Goal: Transaction & Acquisition: Book appointment/travel/reservation

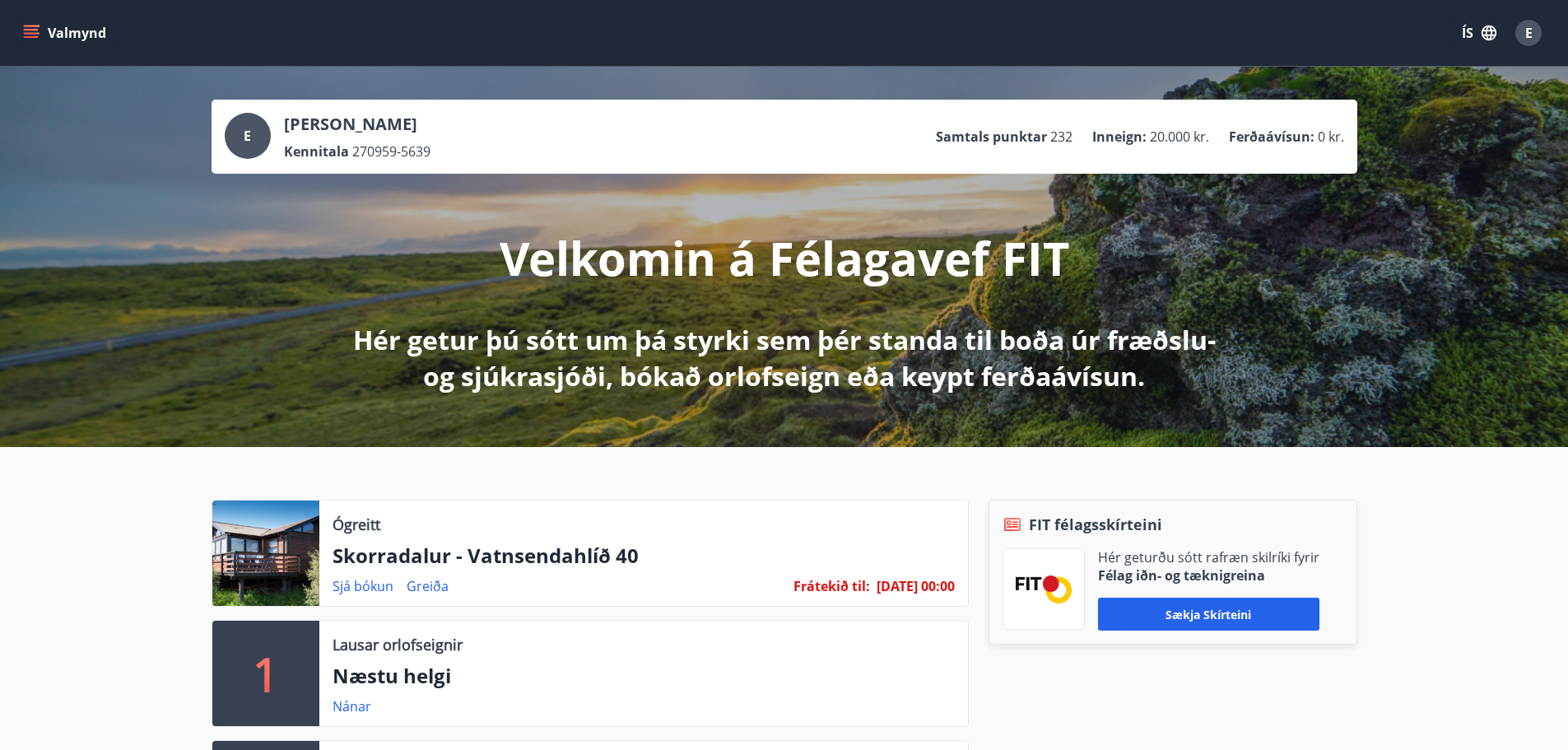
click at [1497, 578] on div "Ógreitt Skorradalur - Vatnsendahlíð 40 Sjá [PERSON_NAME] Frátekið til : [DATE] …" at bounding box center [784, 666] width 1568 height 439
click at [417, 586] on link "Greiða" at bounding box center [427, 585] width 42 height 18
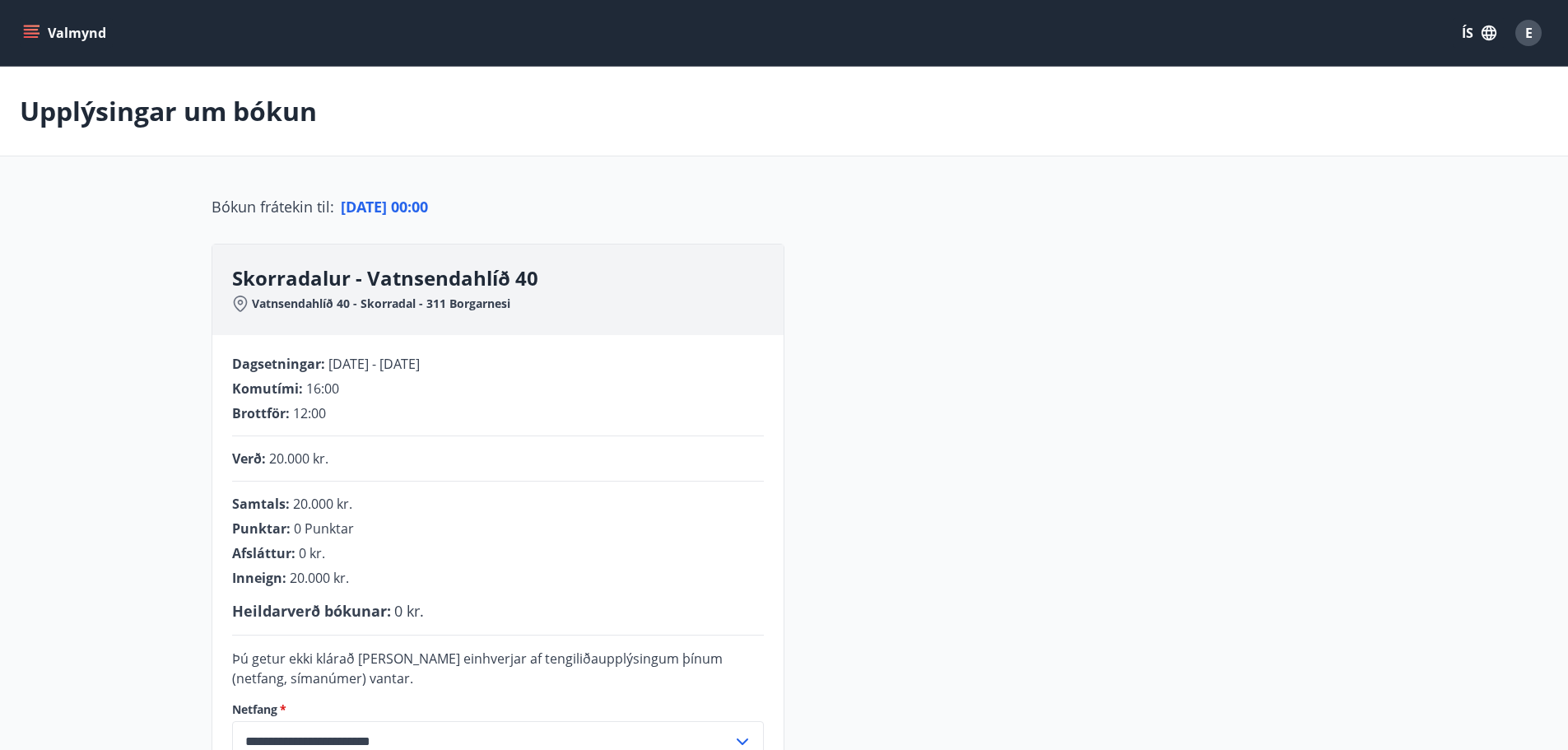
scroll to position [82, 0]
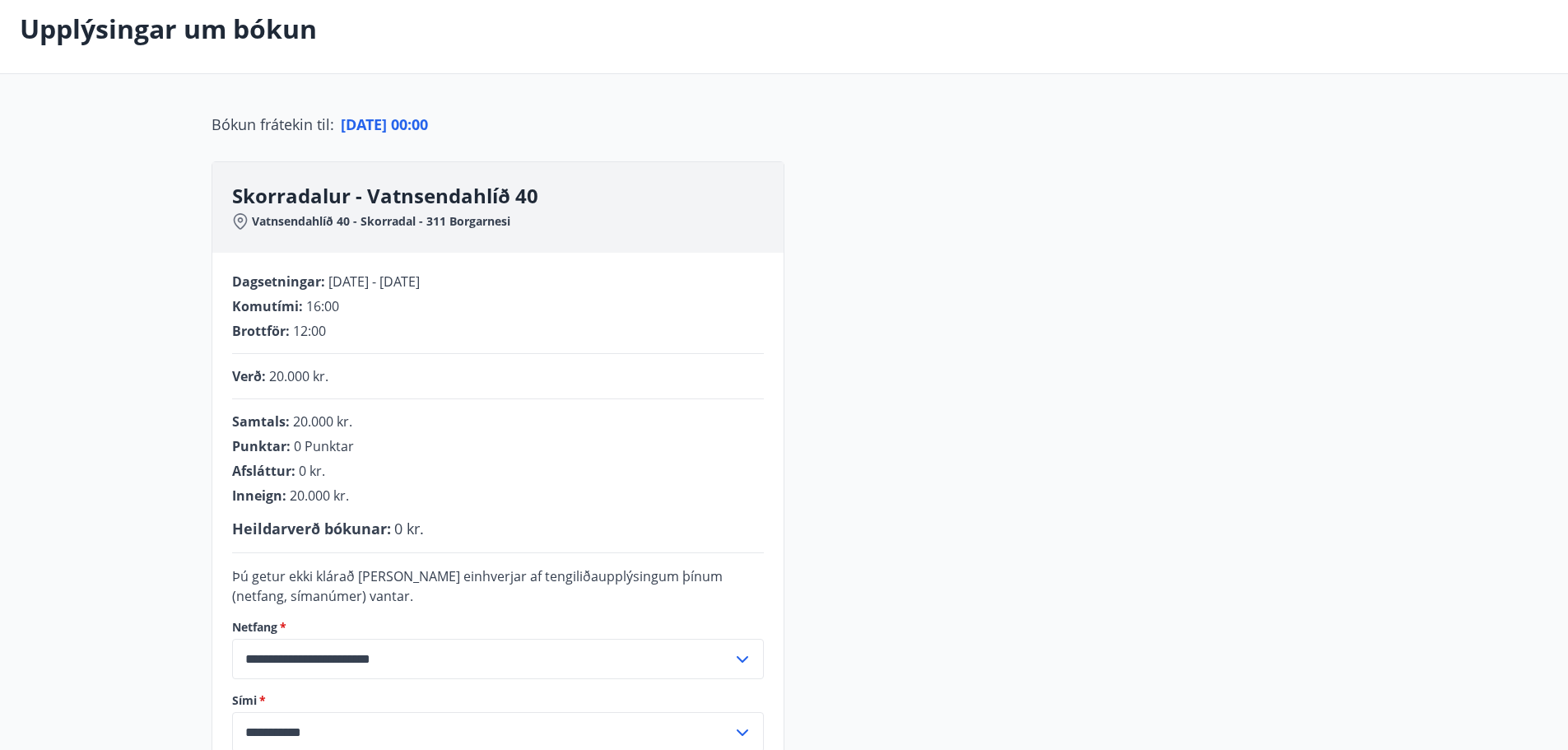
click at [938, 467] on div "**********" at bounding box center [784, 494] width 1146 height 666
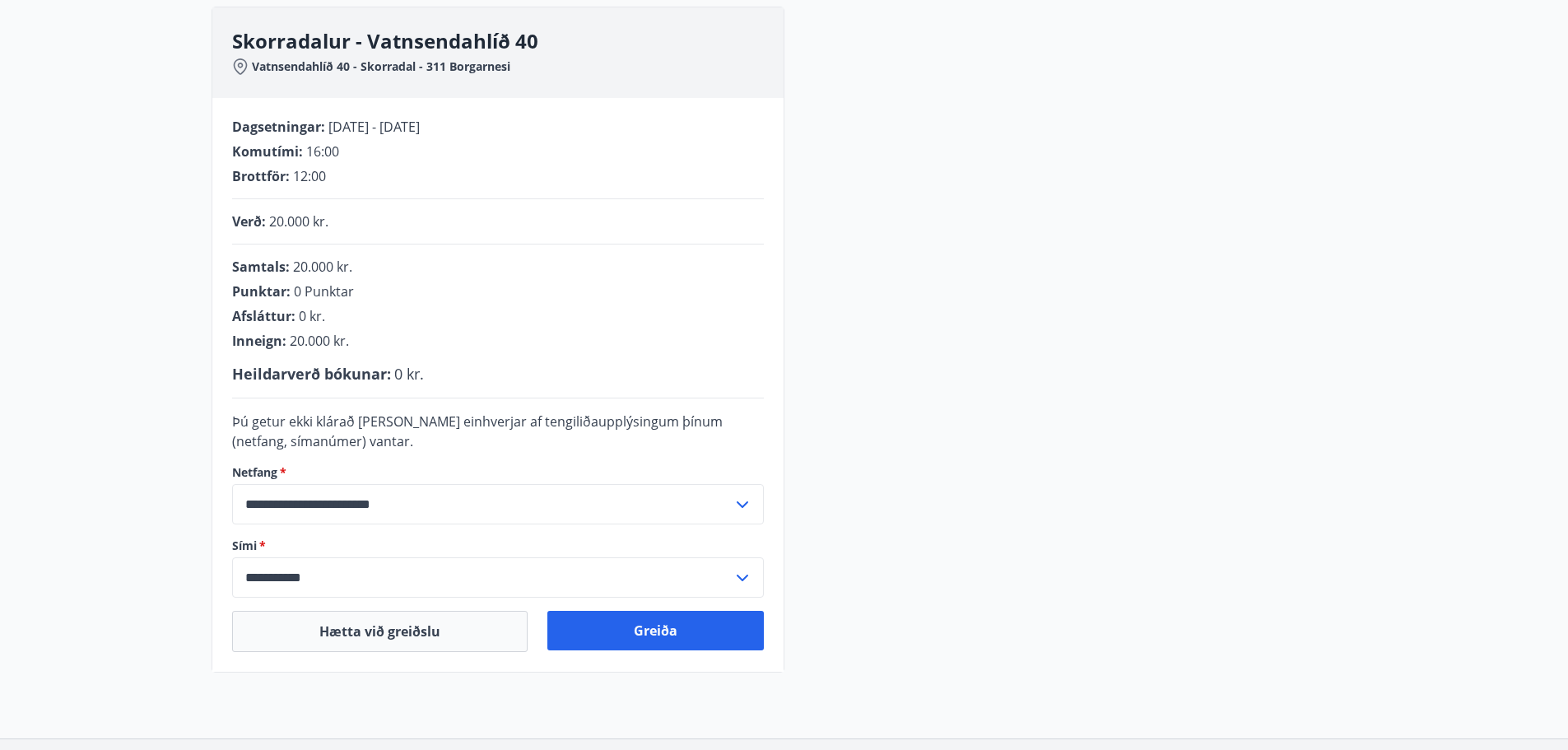
scroll to position [247, 0]
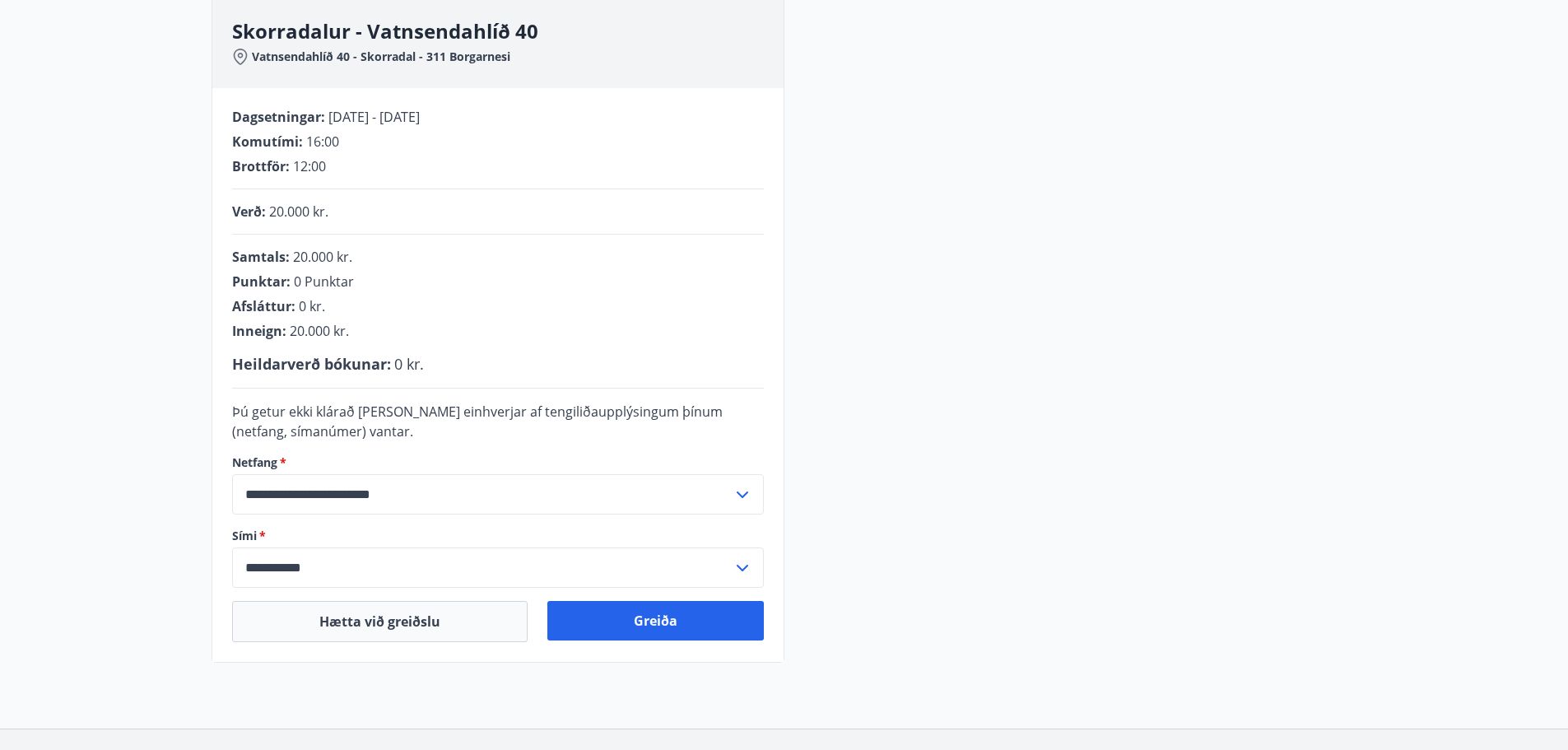
click at [991, 334] on div "**********" at bounding box center [784, 330] width 1146 height 666
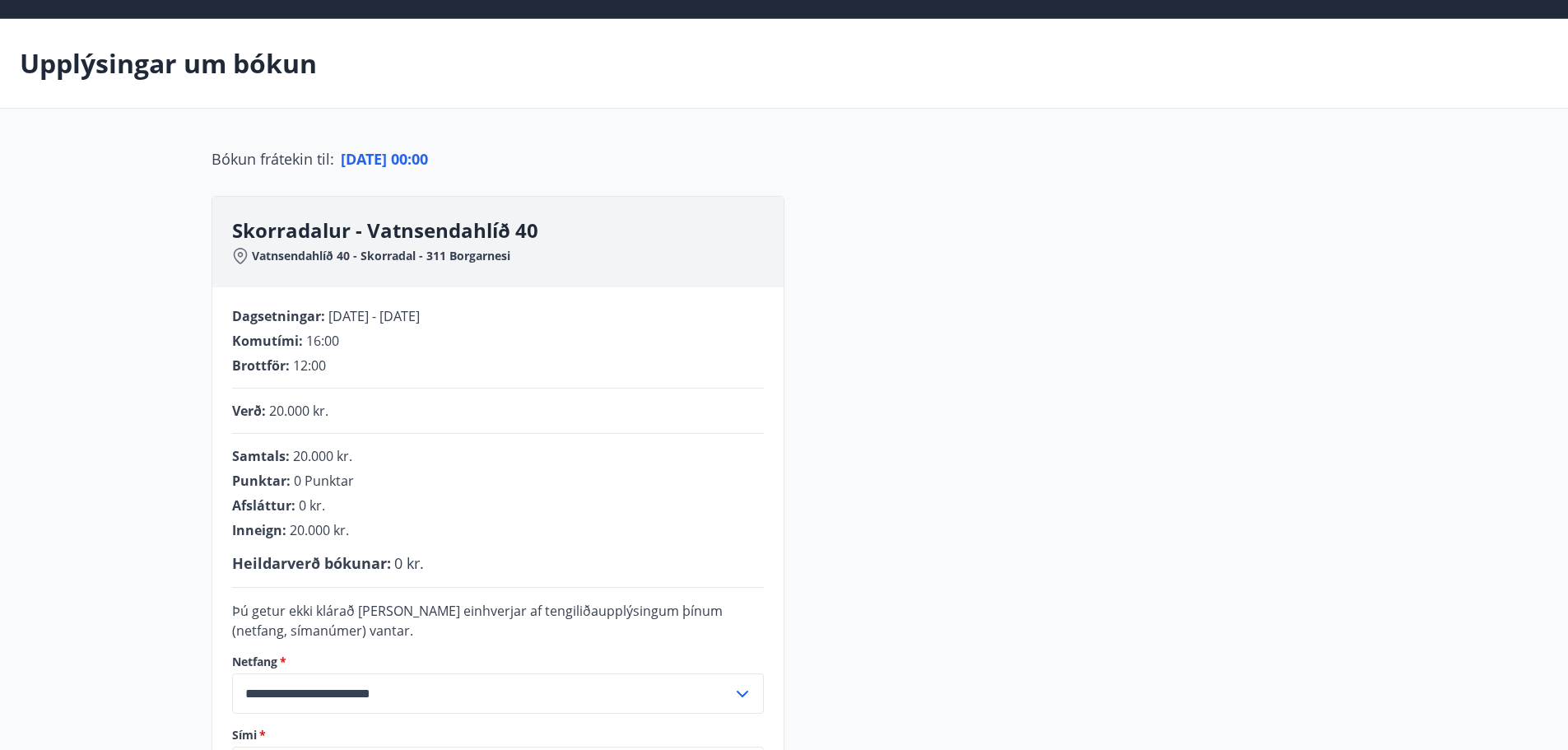
scroll to position [35, 0]
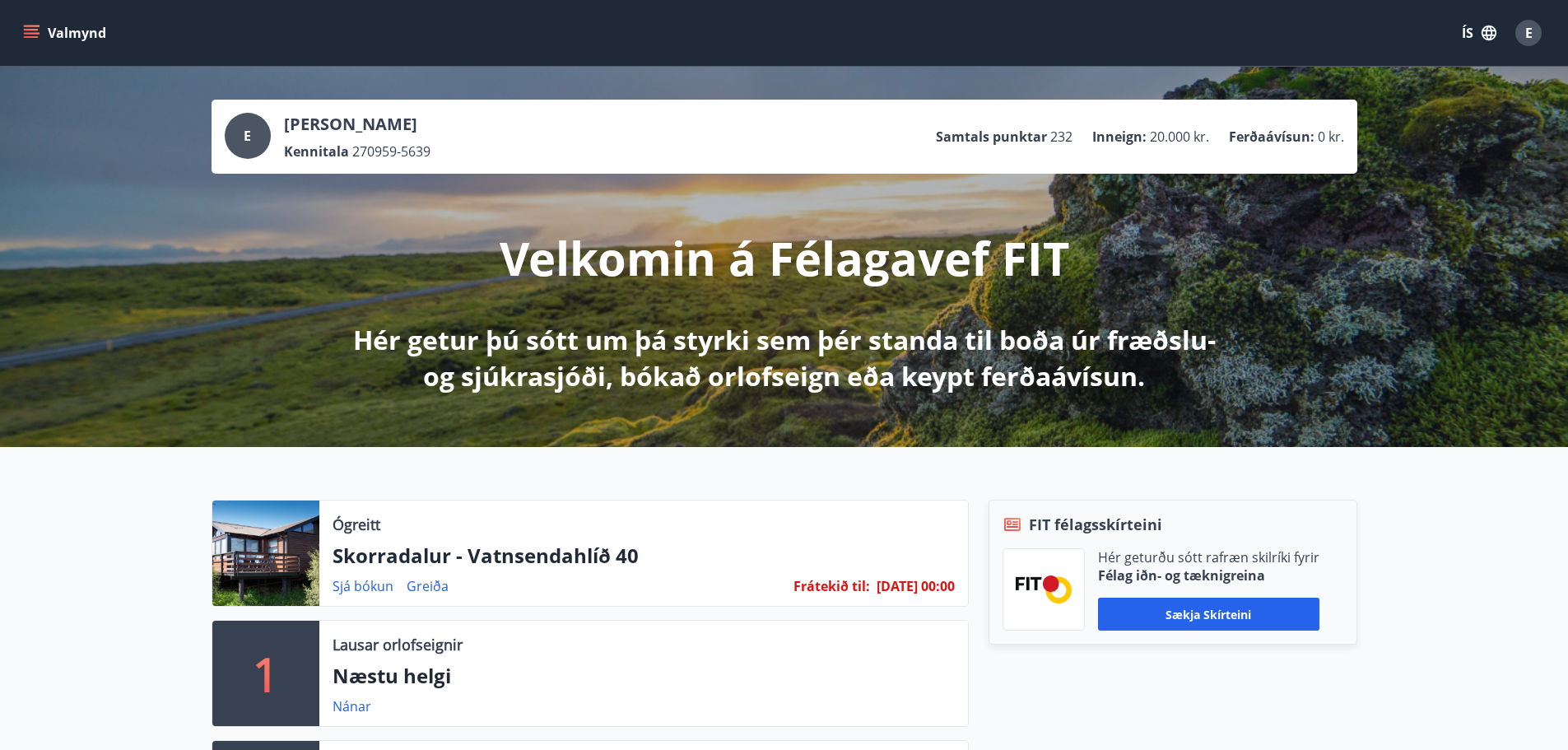
click at [1283, 568] on p "Félag iðn- og tæknigreina" at bounding box center [1208, 575] width 222 height 18
click at [1429, 663] on div "Ógreitt Skorradalur - Vatnsendahlíð 40 Sjá [PERSON_NAME] Frátekið til : [DATE] …" at bounding box center [784, 666] width 1568 height 439
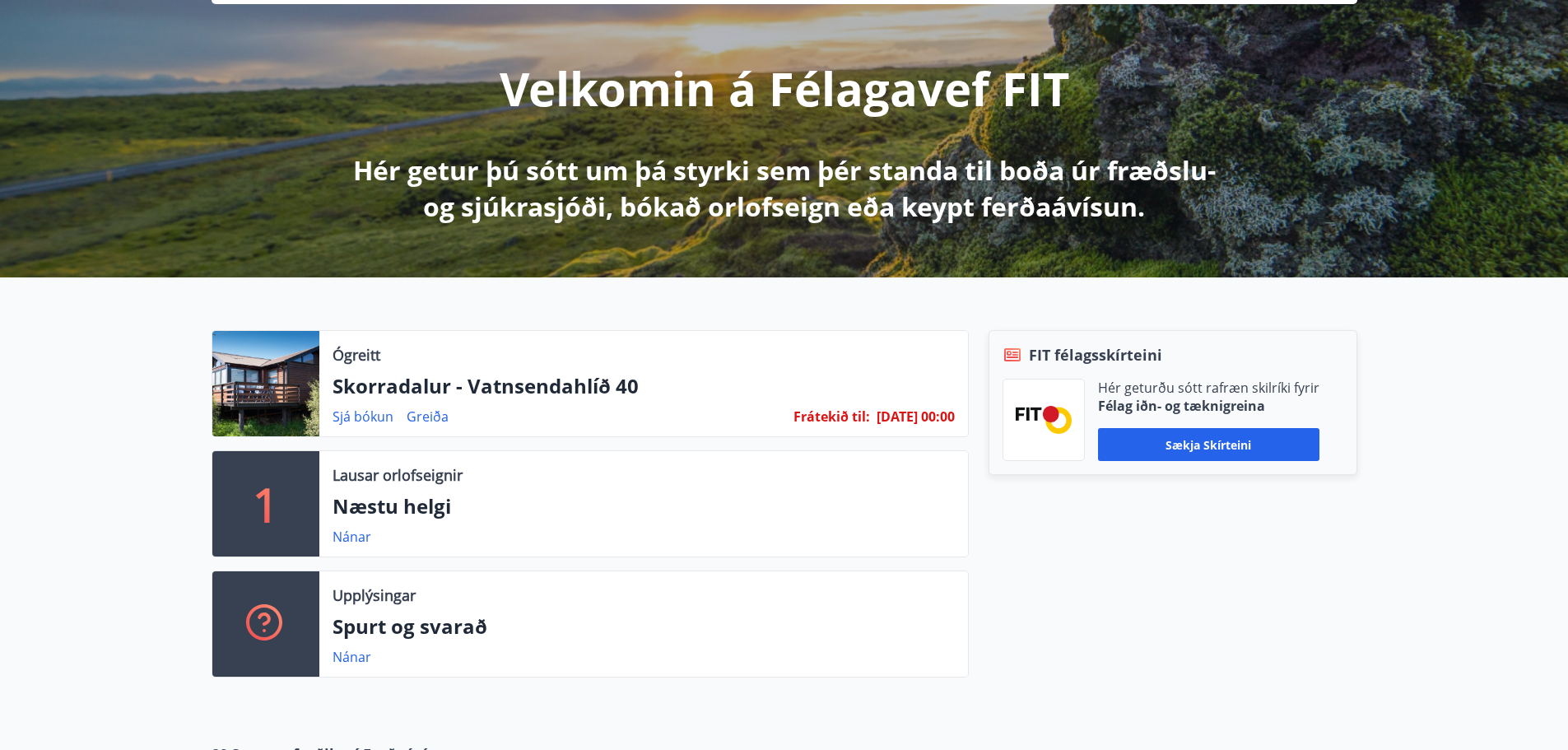
scroll to position [165, 0]
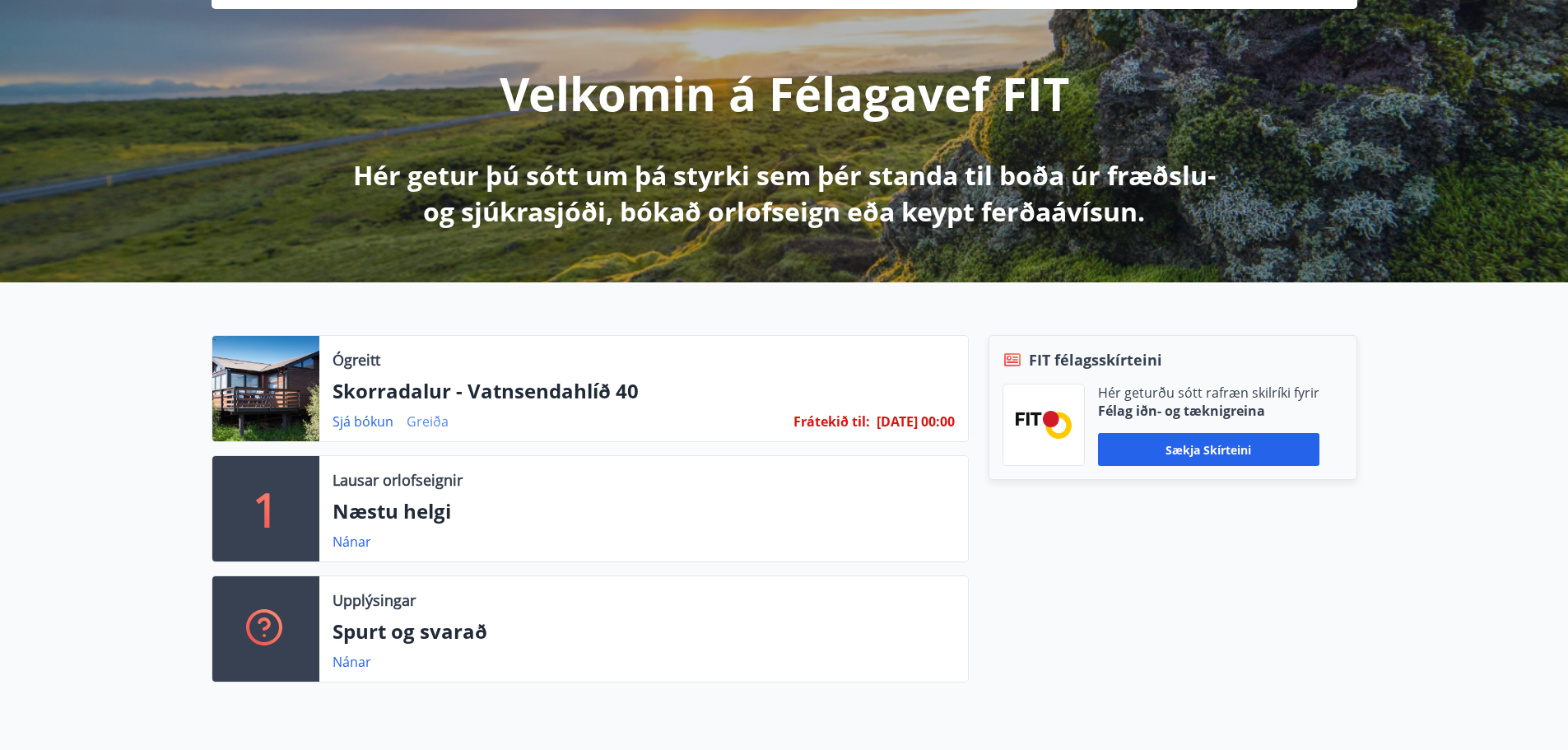
click at [417, 420] on link "Greiða" at bounding box center [427, 420] width 42 height 18
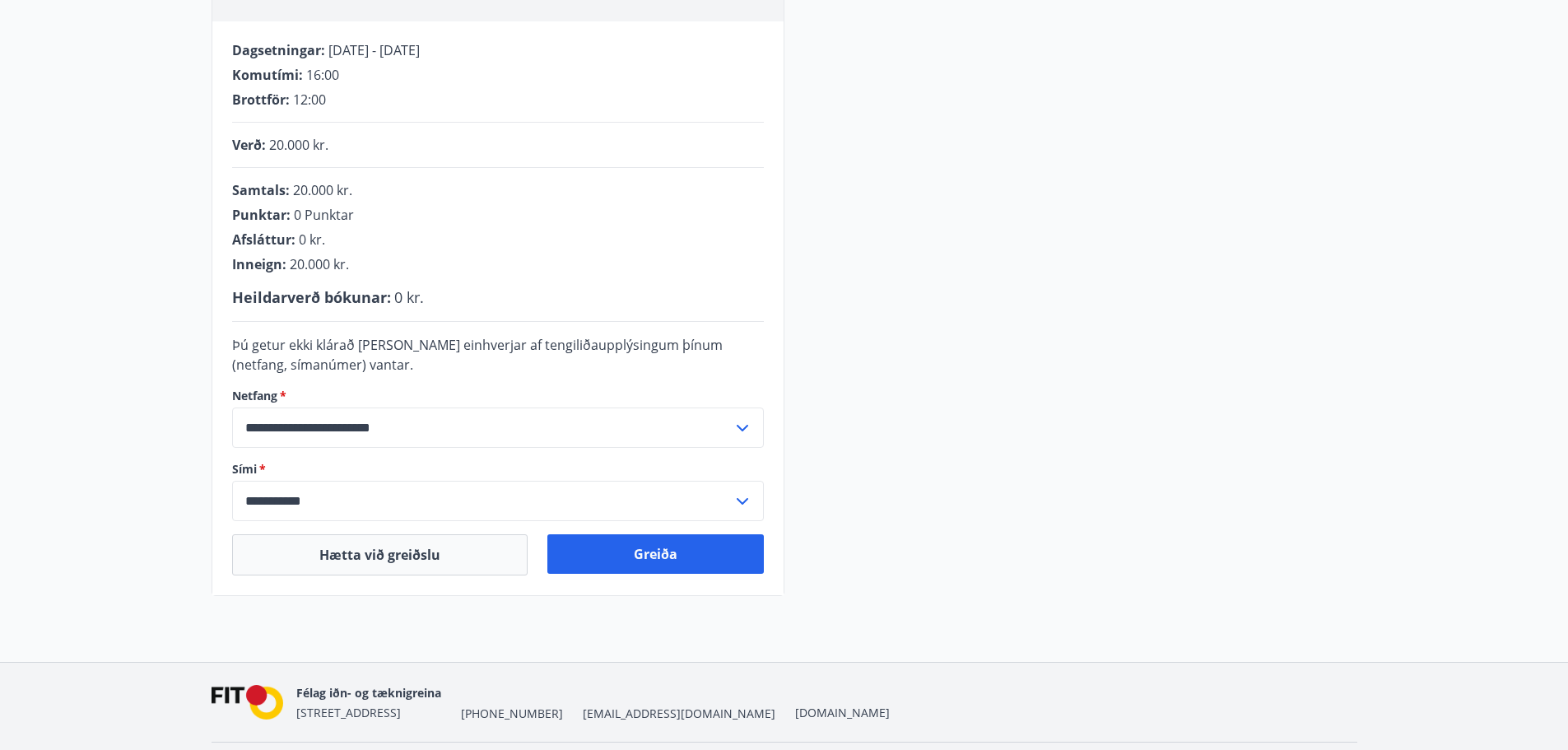
scroll to position [364, 0]
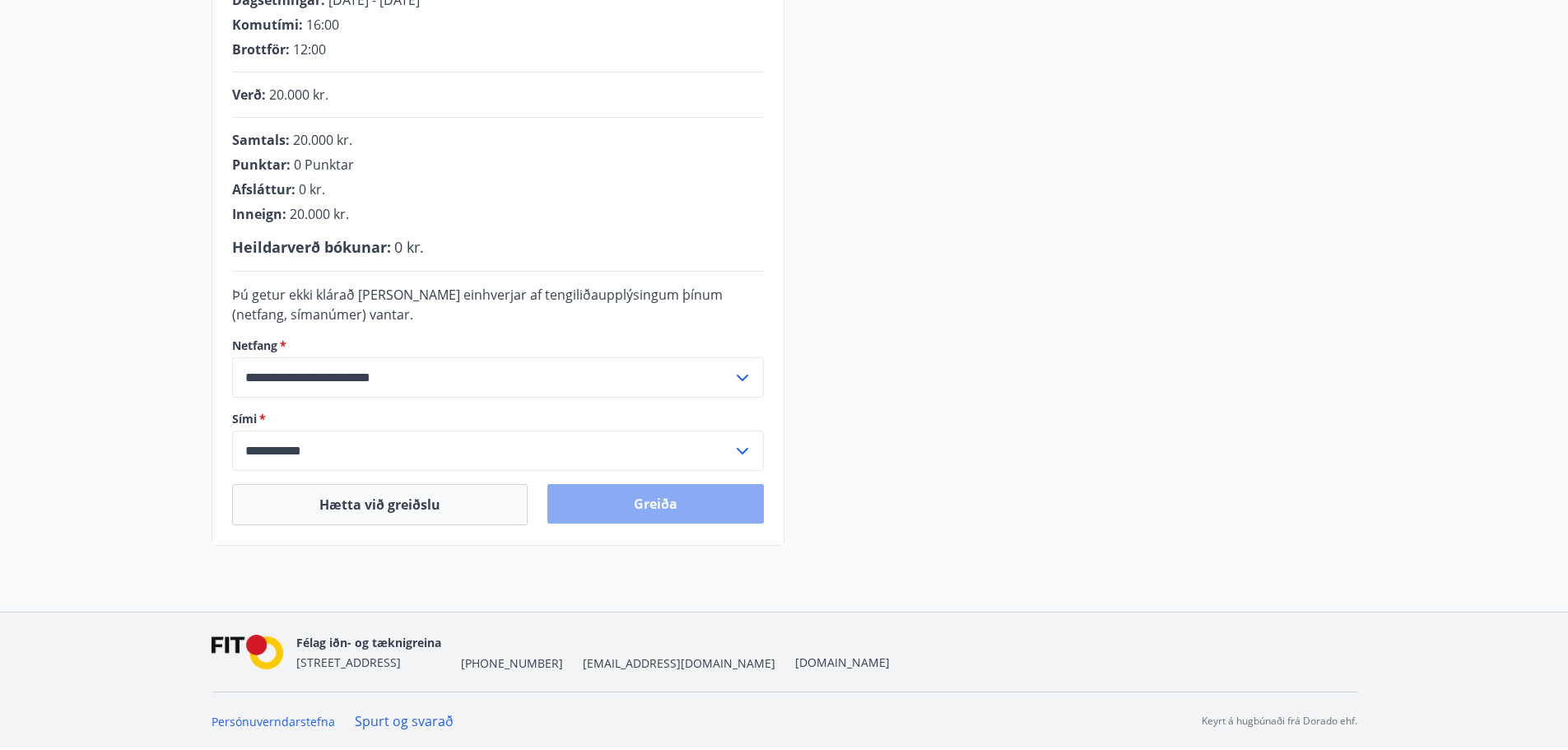
click at [668, 505] on button "Greiða" at bounding box center [655, 504] width 217 height 40
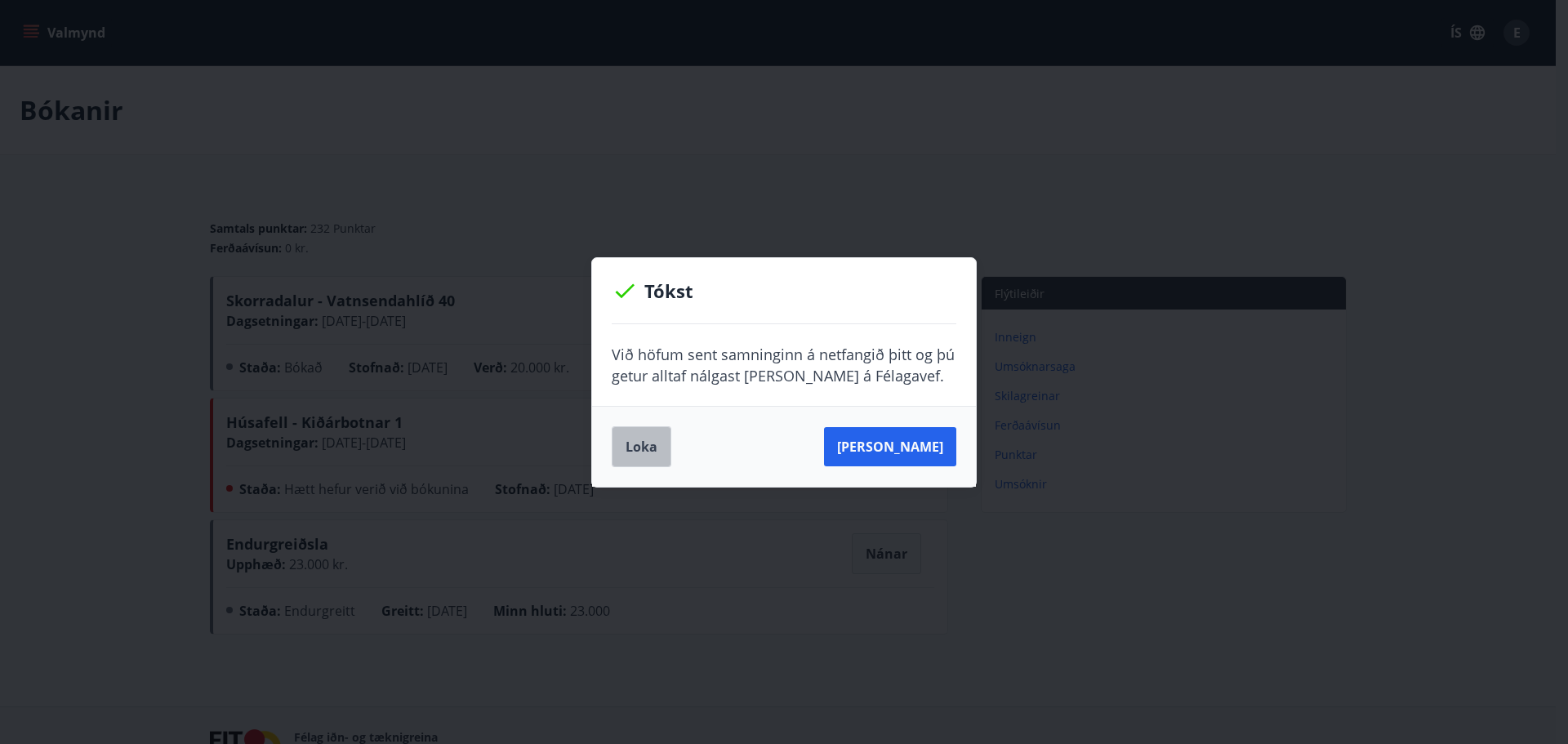
click at [639, 448] on button "Loka" at bounding box center [642, 447] width 60 height 40
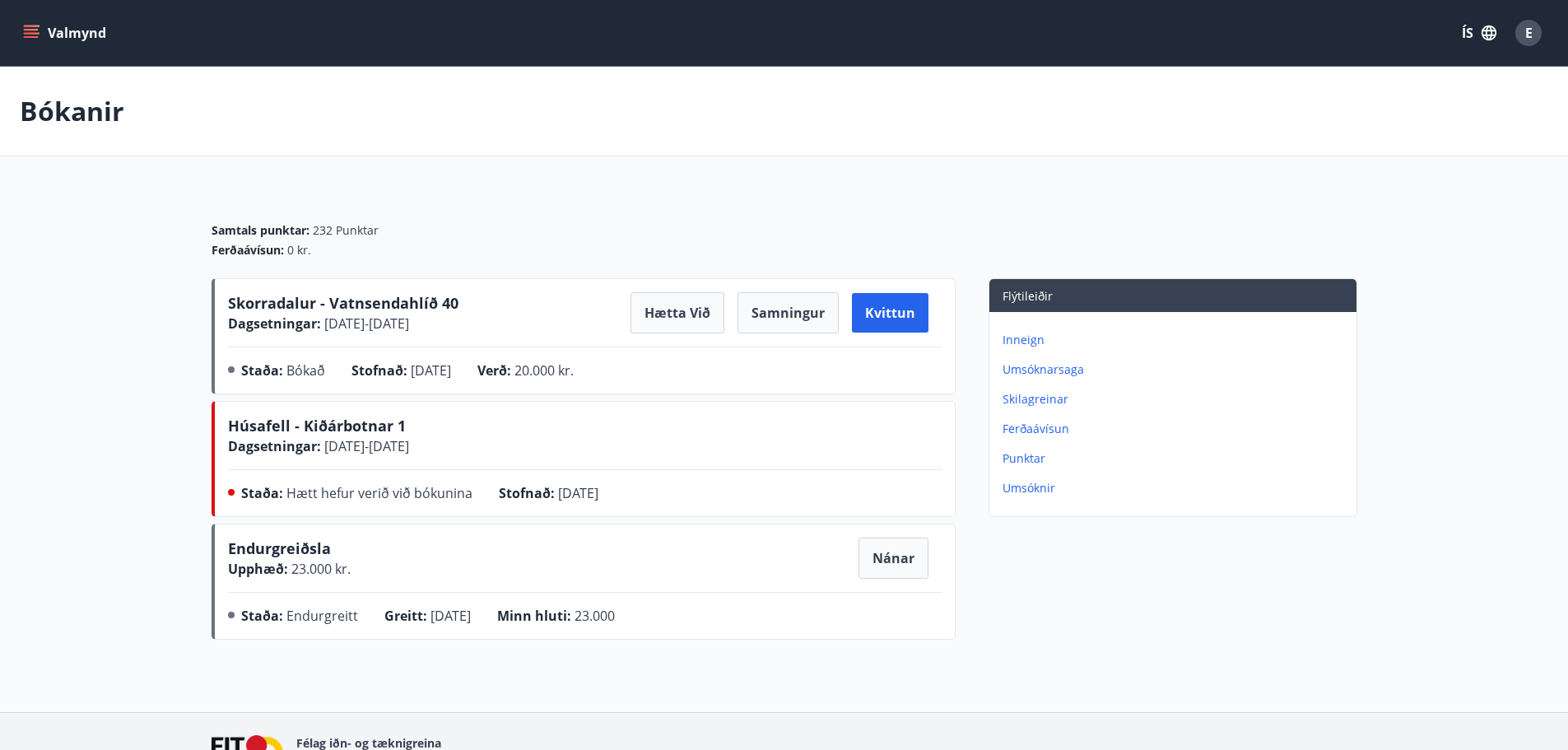
click at [1117, 631] on div "Flýtileiðir Inneign Umsóknarsaga Skilagreinar Ferðaávísun Punktar Umsóknir" at bounding box center [1156, 461] width 402 height 368
click at [695, 685] on div "Bókanir Samtals punktar : 232 Punktar Ferðaávísun : 0 kr. Skorradalur - Vatnsen…" at bounding box center [784, 389] width 1568 height 646
click at [1455, 517] on main "Bókanir Samtals punktar : 232 Punktar Ferðaávísun : 0 kr. Skorradalur - Vatnsen…" at bounding box center [784, 356] width 1568 height 579
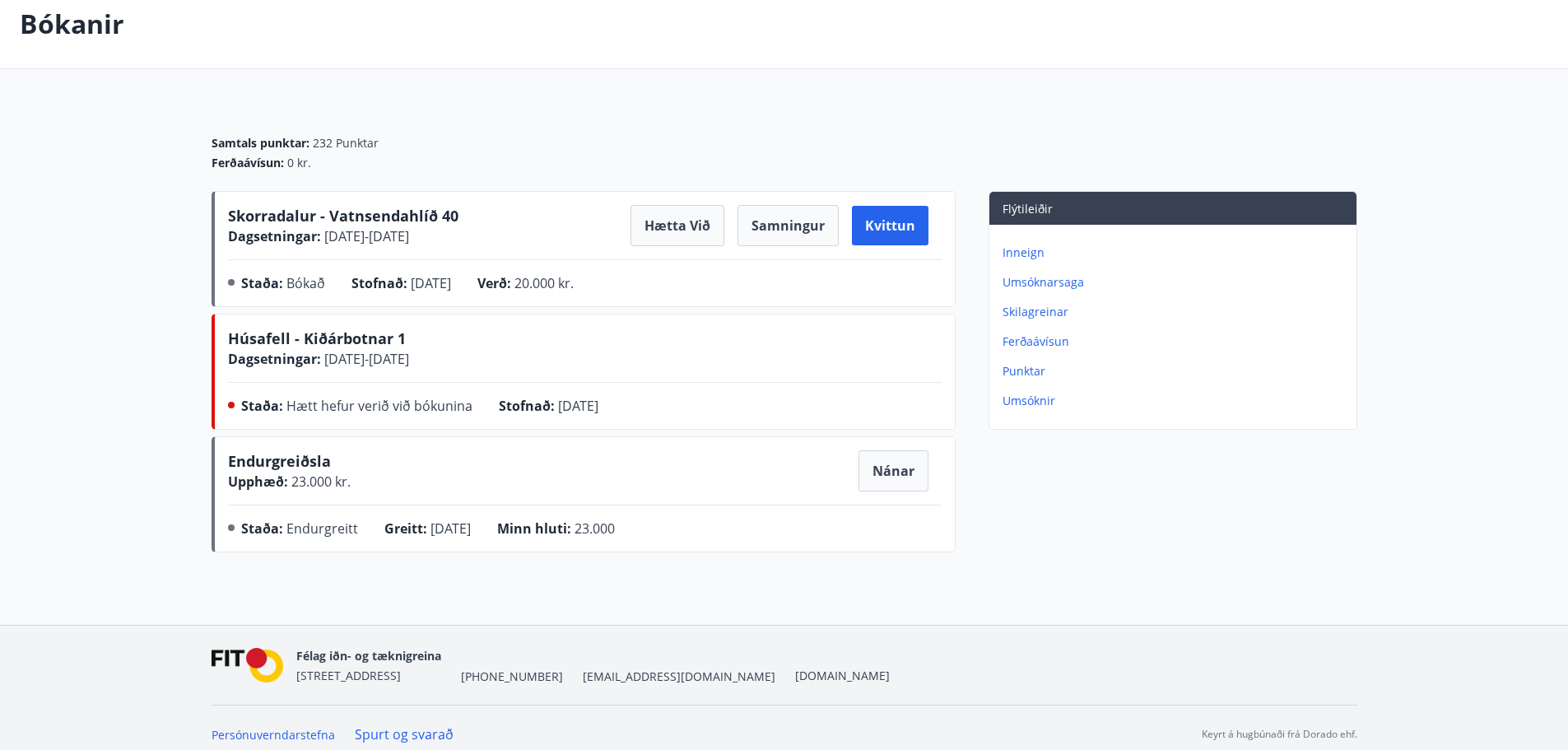
scroll to position [100, 0]
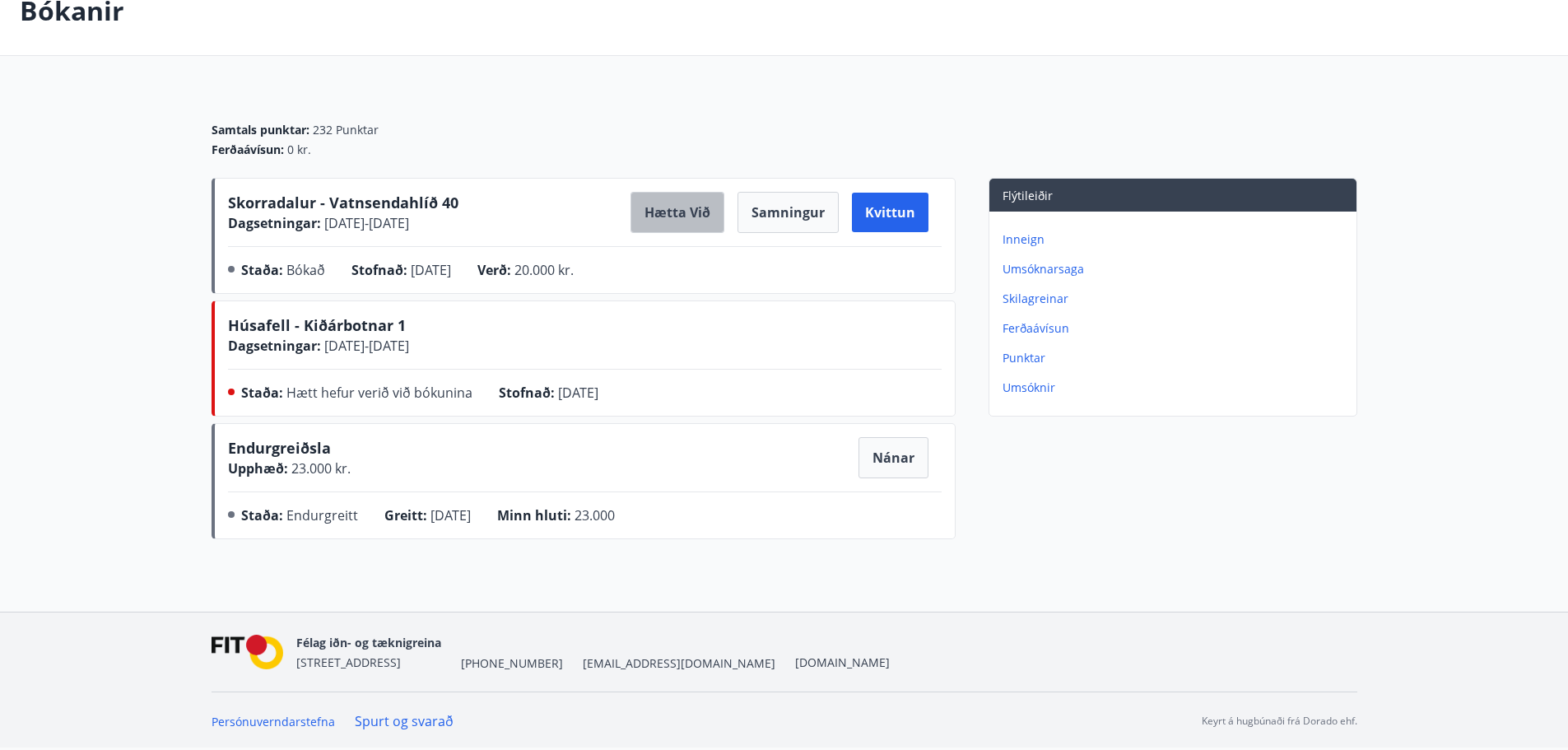
click at [669, 211] on button "Hætta við" at bounding box center [677, 212] width 93 height 41
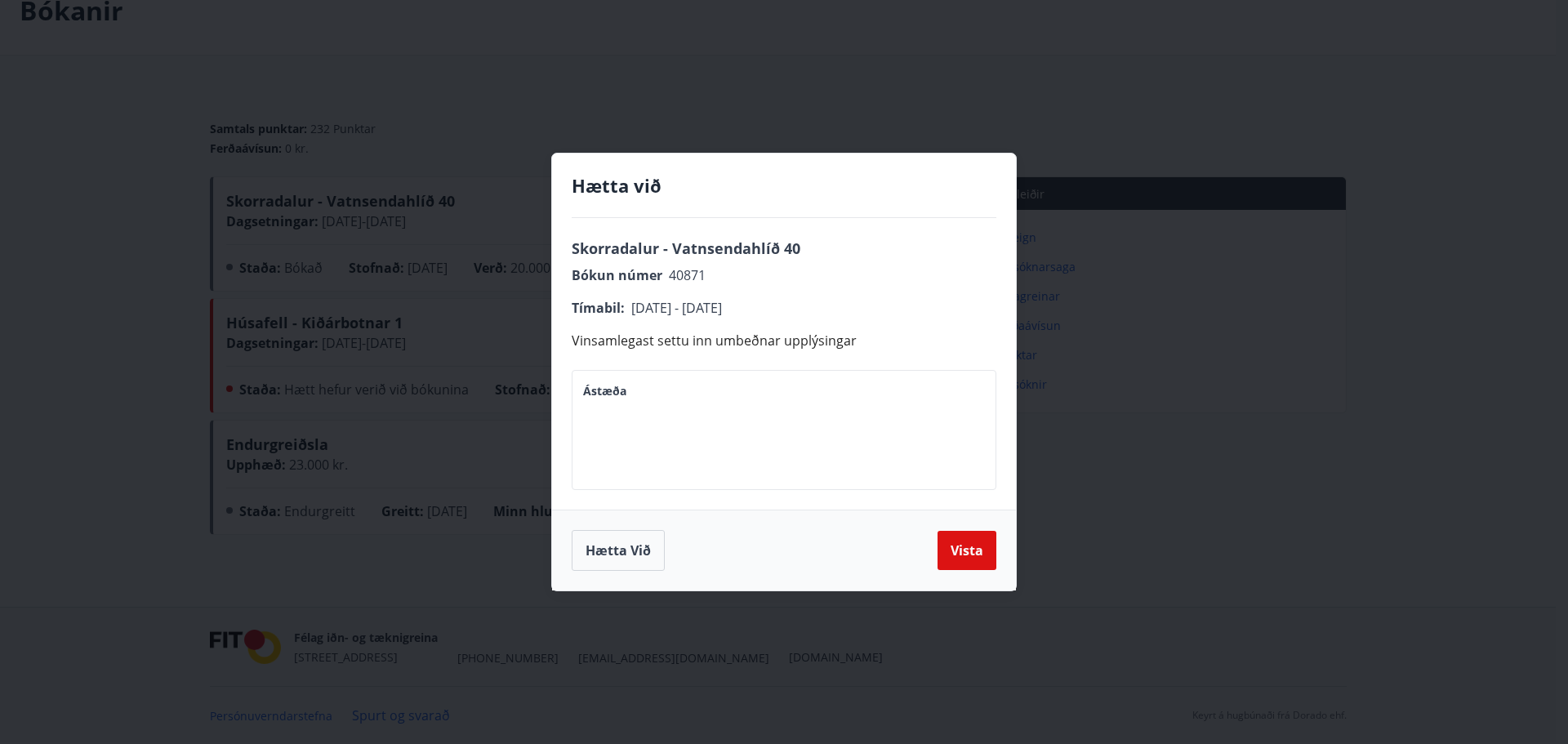
click at [1439, 545] on div "Hætta við Skorradalur - Vatnsendahlíð 40 Bókun númer 40871 Tímabil : [DATE] - […" at bounding box center [784, 372] width 1568 height 744
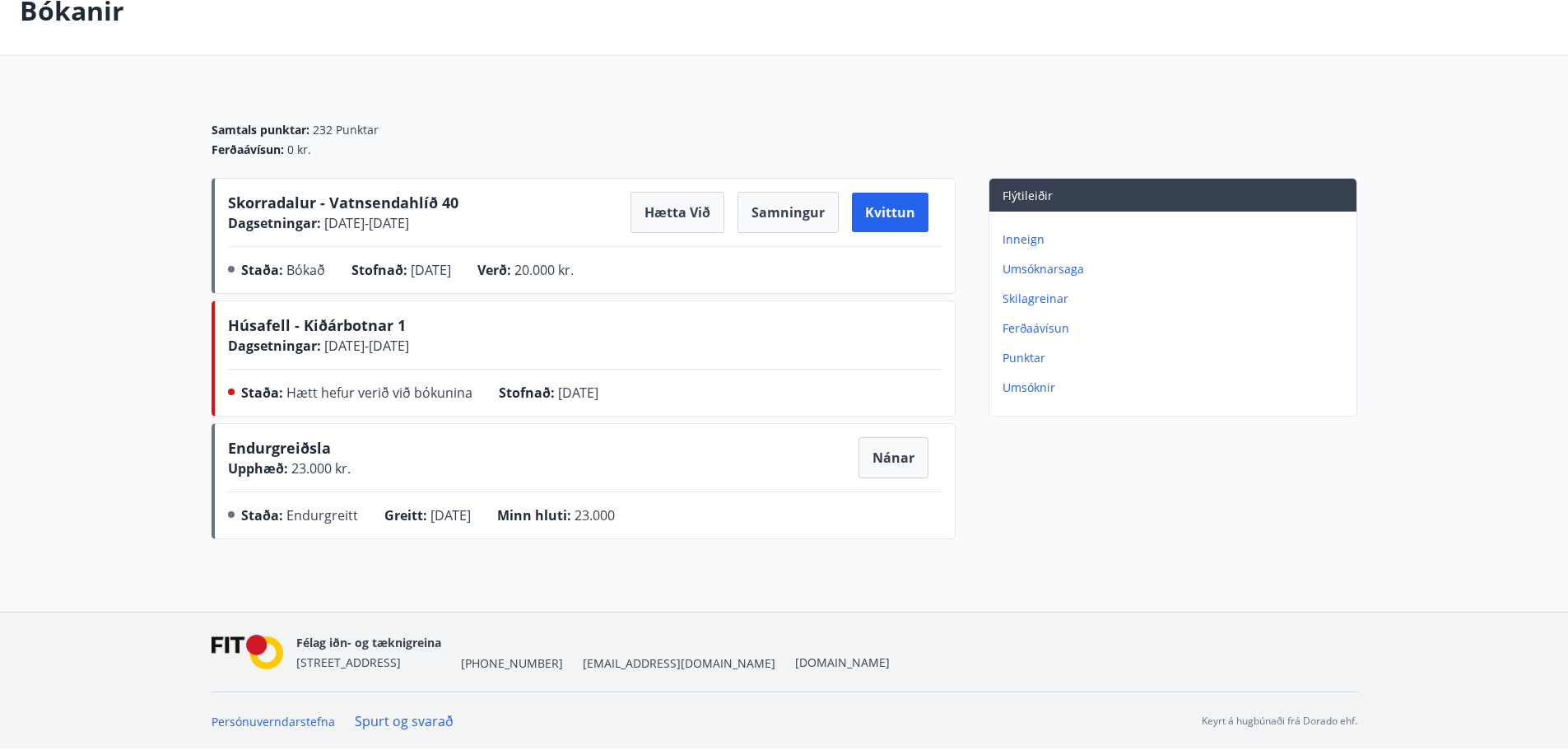
click at [1297, 566] on div "Bókanir Samtals punktar : 232 Punktar Ferðaávísun : 0 kr. Skorradalur - Vatnsen…" at bounding box center [784, 289] width 1568 height 646
